Goal: Transaction & Acquisition: Purchase product/service

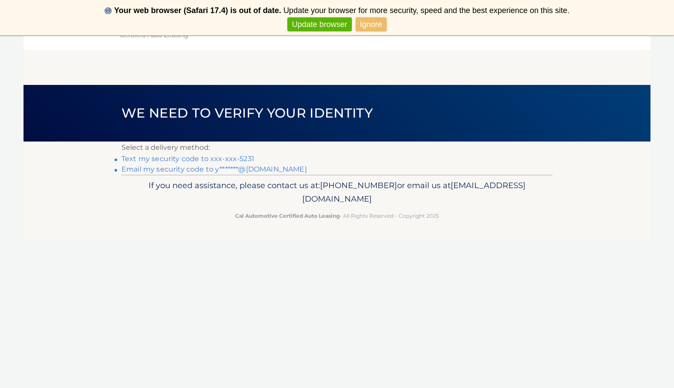
click at [291, 123] on h1 "We need to verify your identity" at bounding box center [247, 113] width 271 height 23
click at [237, 156] on link "Text my security code to xxx-xxx-5231" at bounding box center [188, 159] width 133 height 8
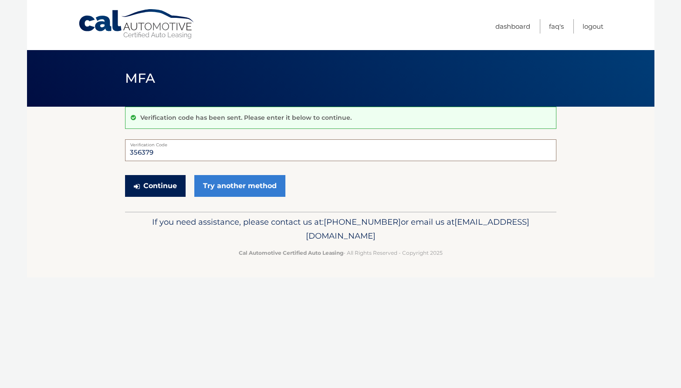
type input "356379"
click at [158, 185] on button "Continue" at bounding box center [155, 186] width 61 height 22
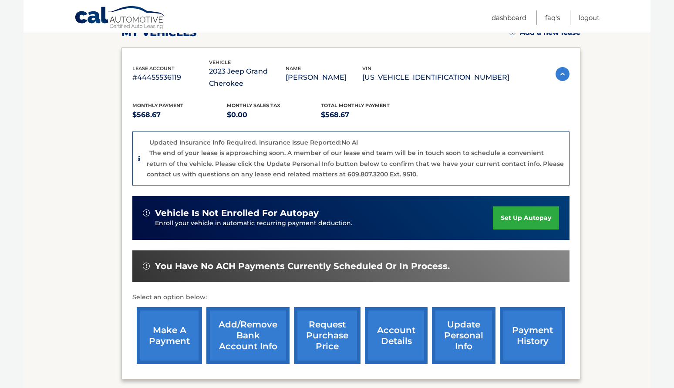
scroll to position [214, 0]
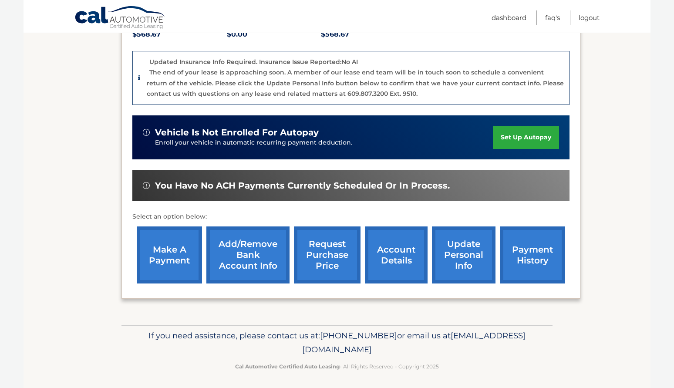
click at [178, 244] on link "make a payment" at bounding box center [169, 255] width 65 height 57
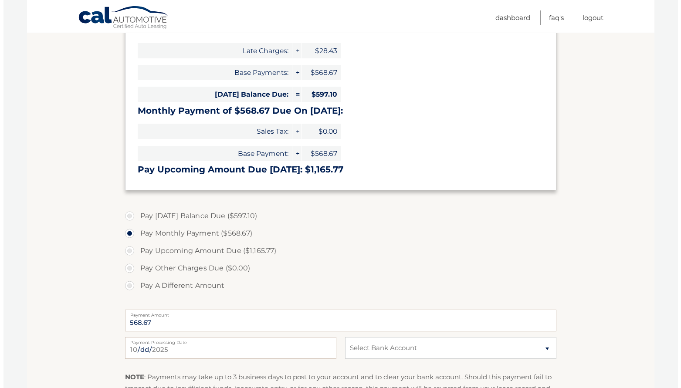
scroll to position [218, 0]
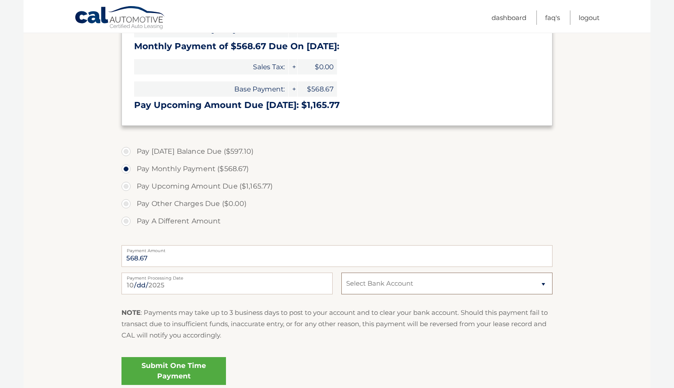
select select "NmNjYjBjZmYtNTg3ZS00ZmM0LTgzNTQtZDJkNTNlOTk5ZDNm"
click at [240, 295] on div "[DATE] Payment Processing Date This payment is scheduled after your grace perio…" at bounding box center [337, 288] width 431 height 31
click at [184, 365] on link "Submit One Time Payment" at bounding box center [174, 371] width 105 height 28
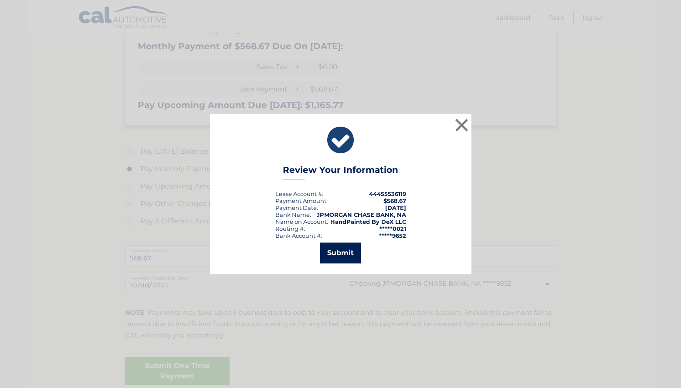
click at [330, 248] on button "Submit" at bounding box center [340, 253] width 41 height 21
